Goal: Find specific page/section: Find specific page/section

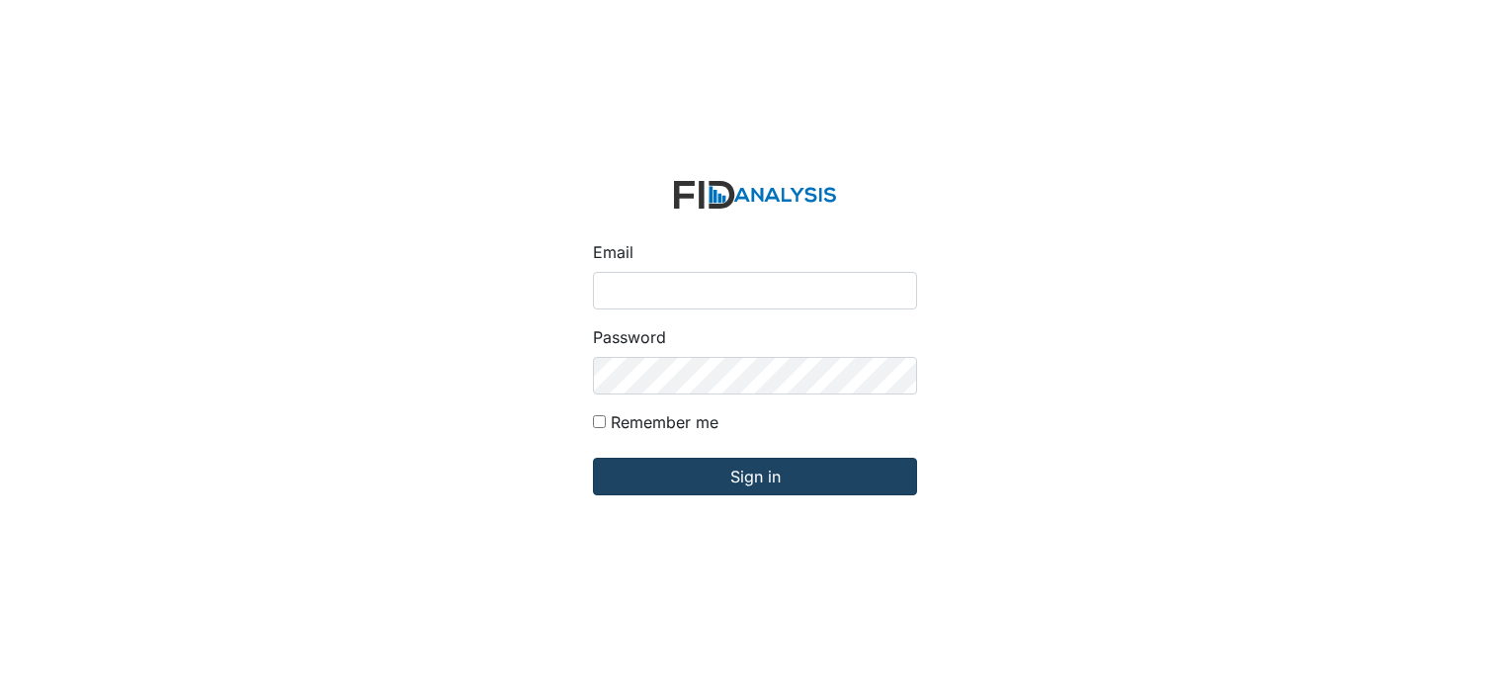
type input "[EMAIL_ADDRESS][DOMAIN_NAME]"
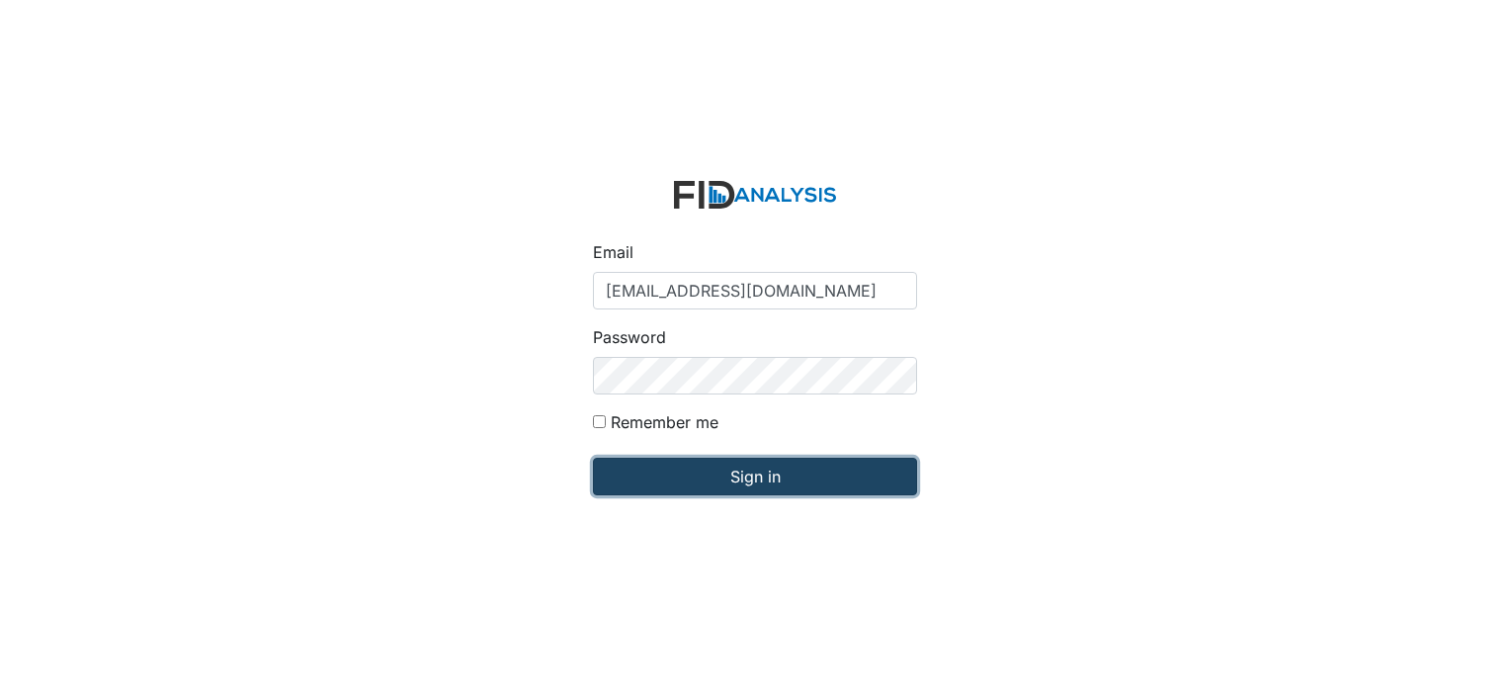
click at [770, 475] on input "Sign in" at bounding box center [755, 477] width 324 height 38
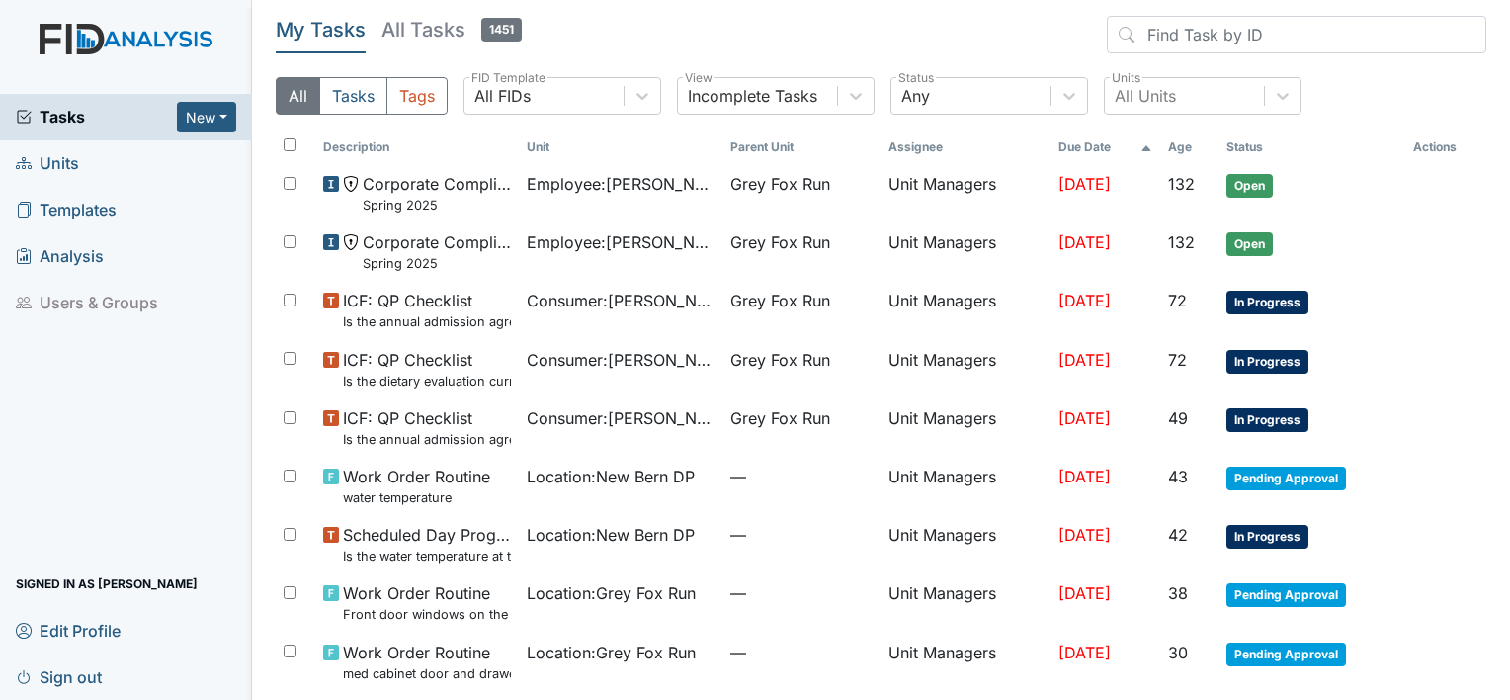
click at [79, 168] on link "Units" at bounding box center [126, 163] width 252 height 46
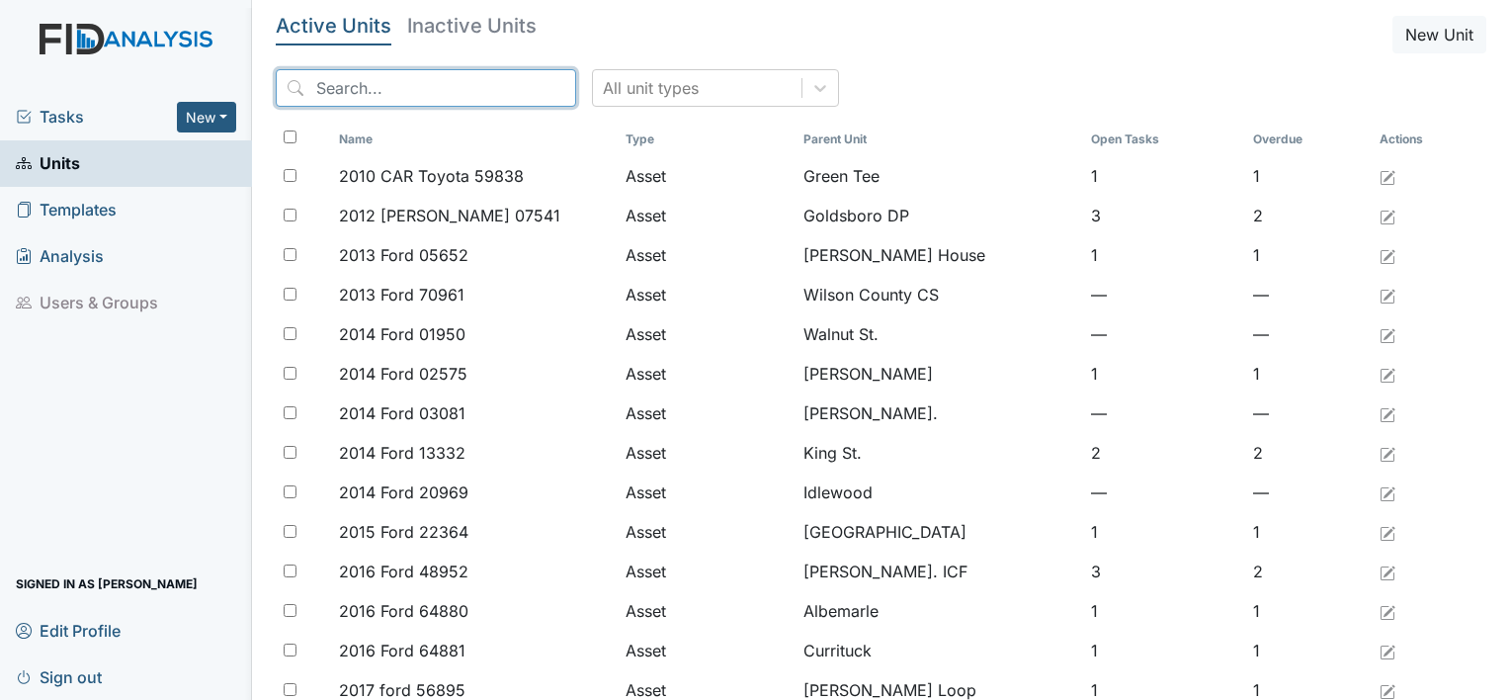
click at [316, 87] on input "search" at bounding box center [426, 88] width 301 height 38
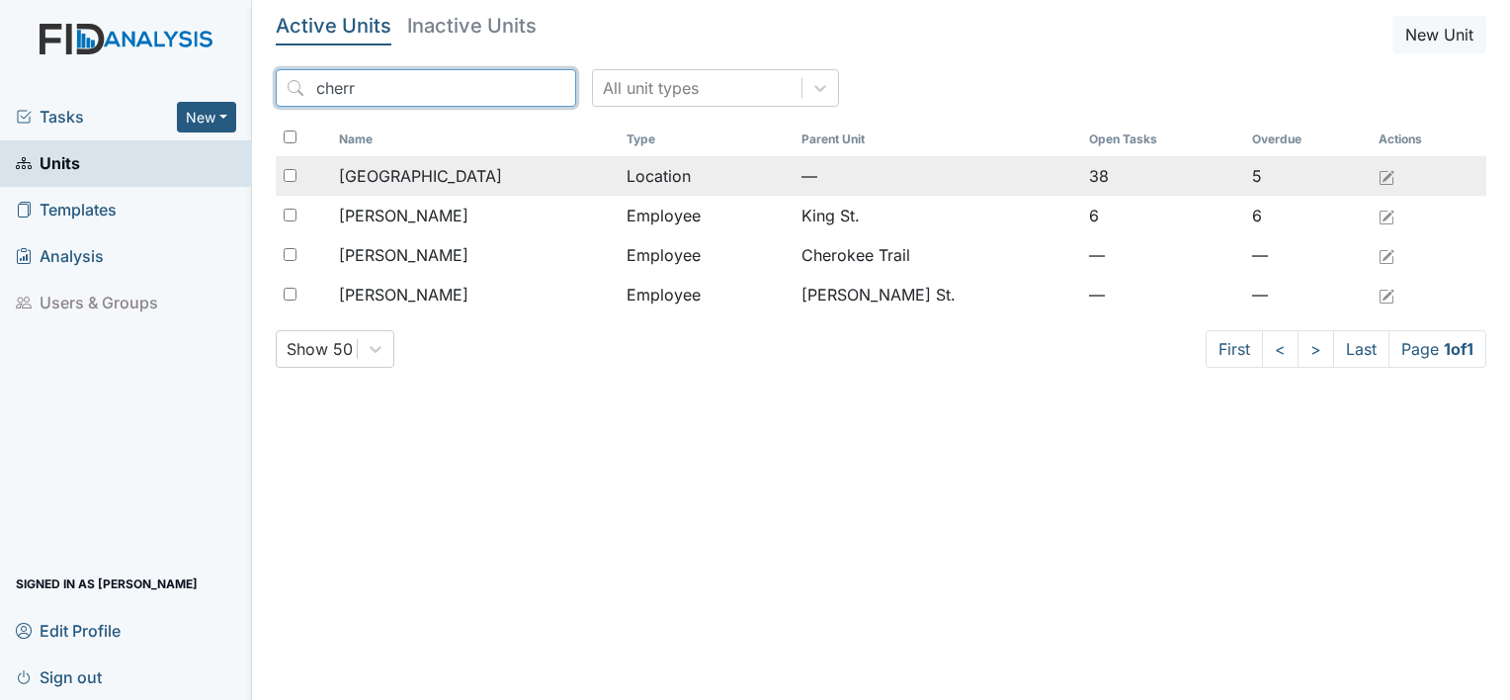
type input "cherr"
click at [417, 170] on span "Cherry Lane" at bounding box center [420, 176] width 163 height 24
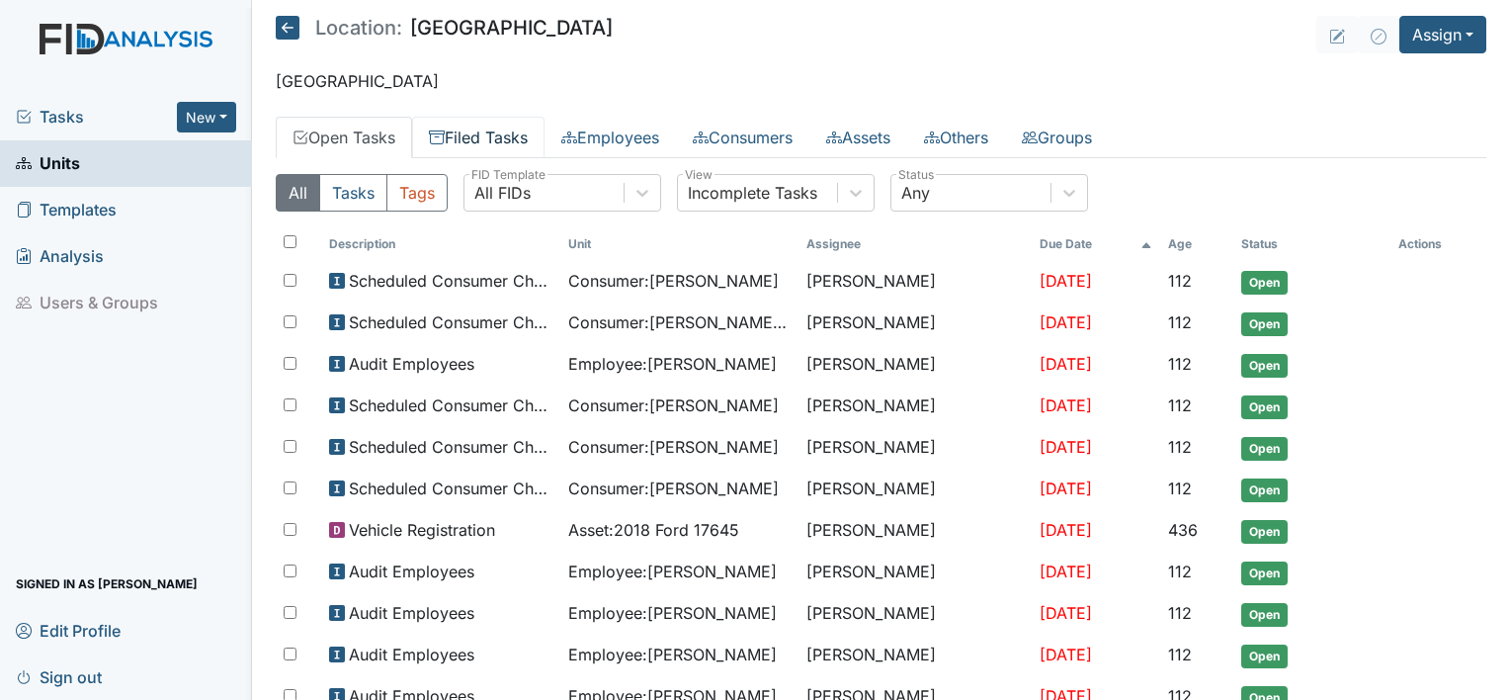
click at [463, 132] on link "Filed Tasks" at bounding box center [478, 138] width 132 height 42
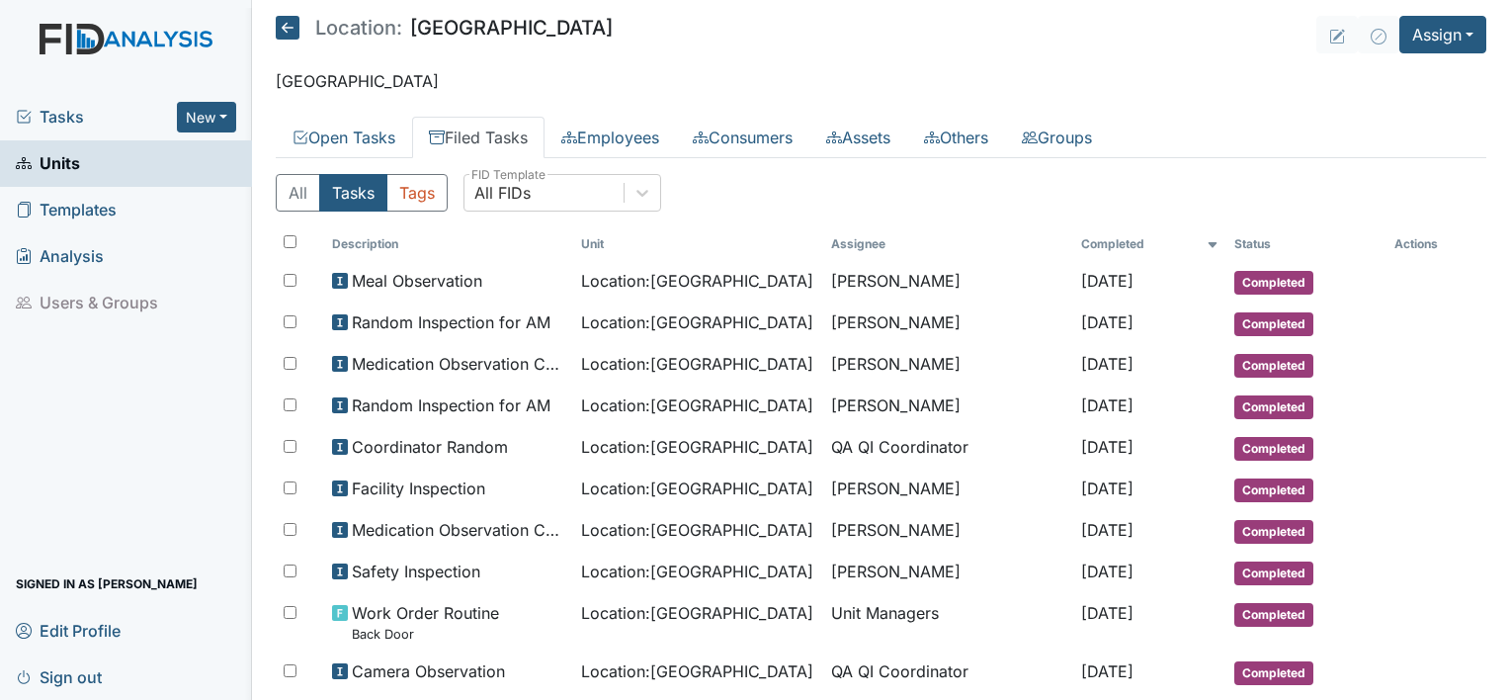
click at [83, 672] on span "Sign out" at bounding box center [59, 676] width 86 height 31
